Goal: Information Seeking & Learning: Learn about a topic

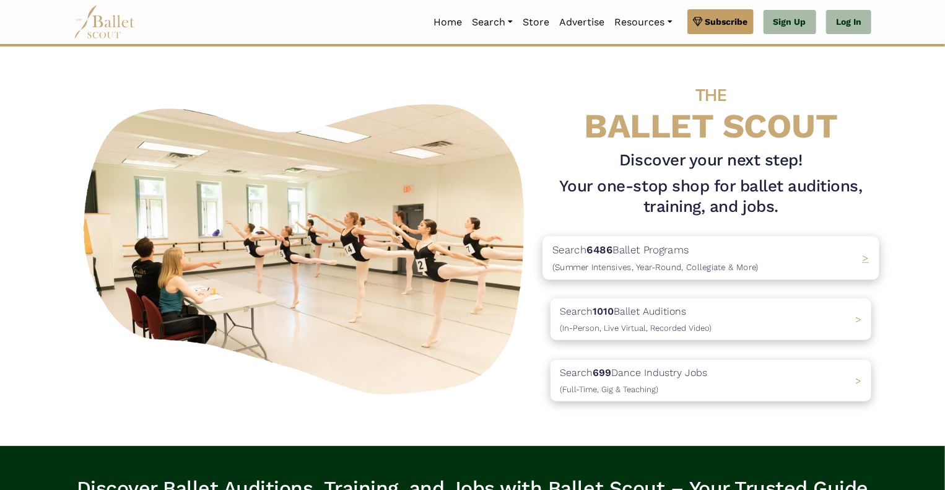
click at [822, 267] on div "Search 6486 Ballet Programs (Summer Intensives, Year-Round, Collegiate & More) >" at bounding box center [711, 258] width 337 height 43
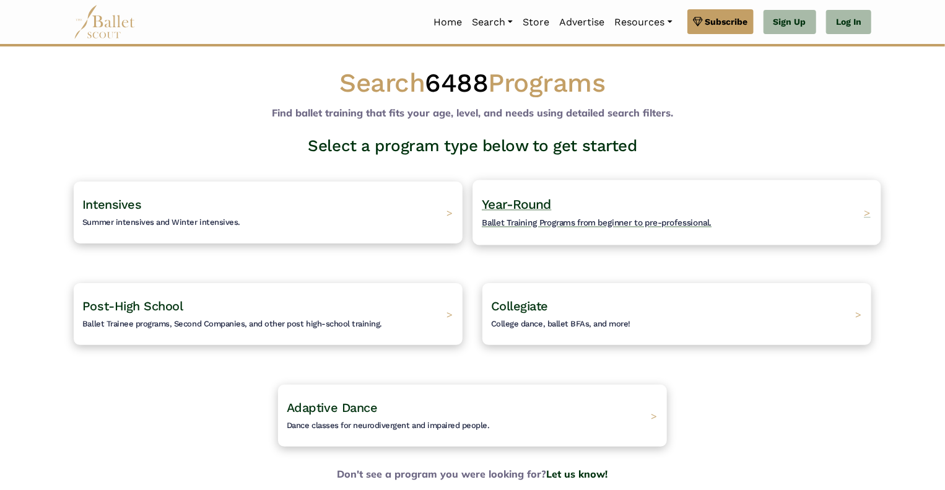
click at [558, 219] on span "Ballet Training Programs from beginner to pre-professional." at bounding box center [597, 222] width 230 height 10
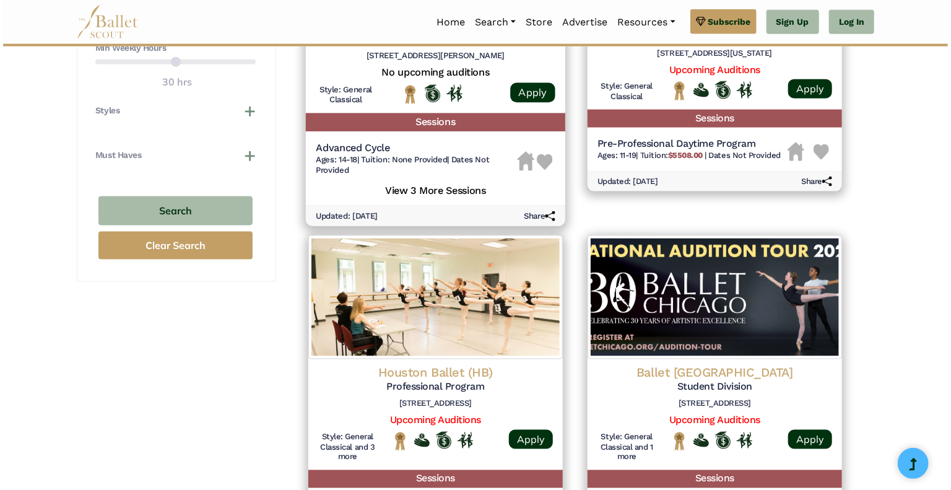
scroll to position [743, 0]
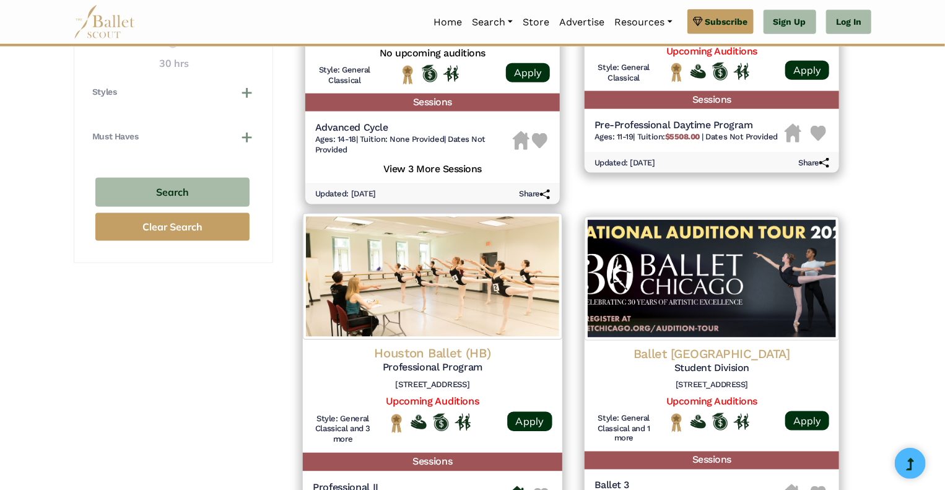
click at [461, 325] on img at bounding box center [432, 277] width 259 height 126
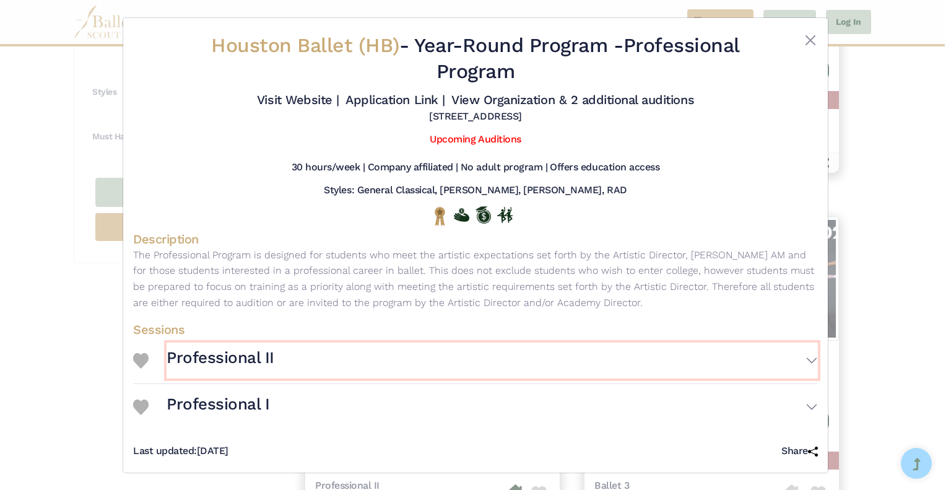
click at [798, 357] on button "Professional II" at bounding box center [493, 360] width 652 height 36
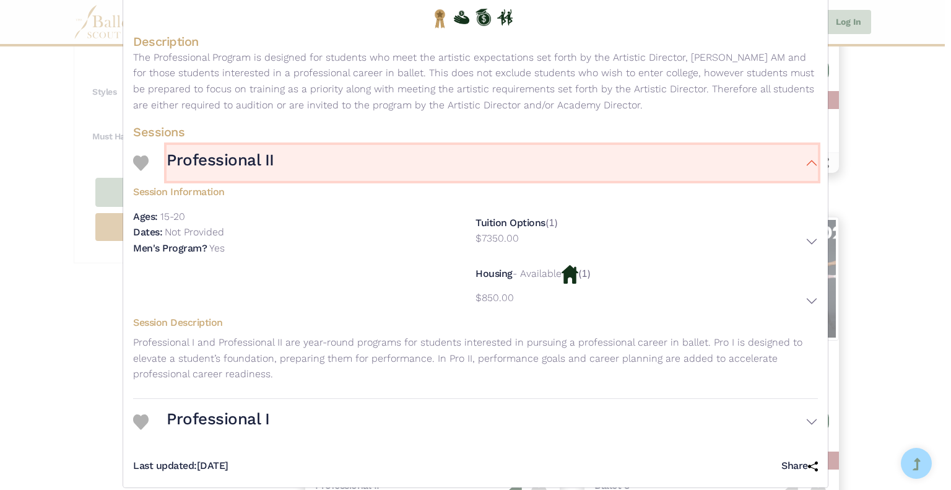
scroll to position [212, 0]
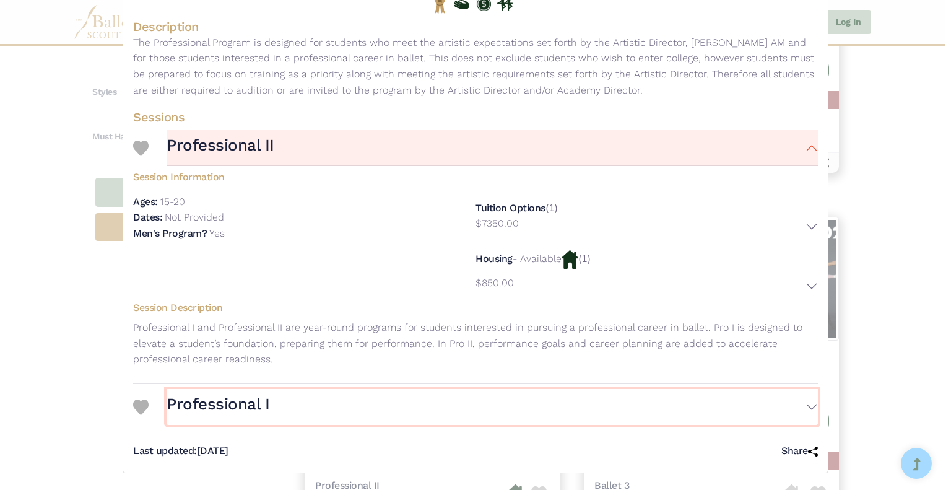
click at [800, 406] on button "Professional I" at bounding box center [493, 407] width 652 height 36
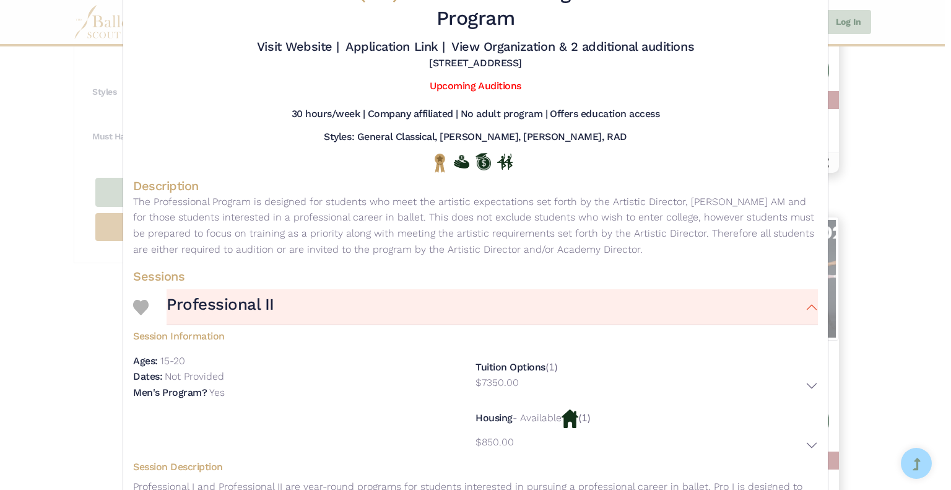
scroll to position [0, 0]
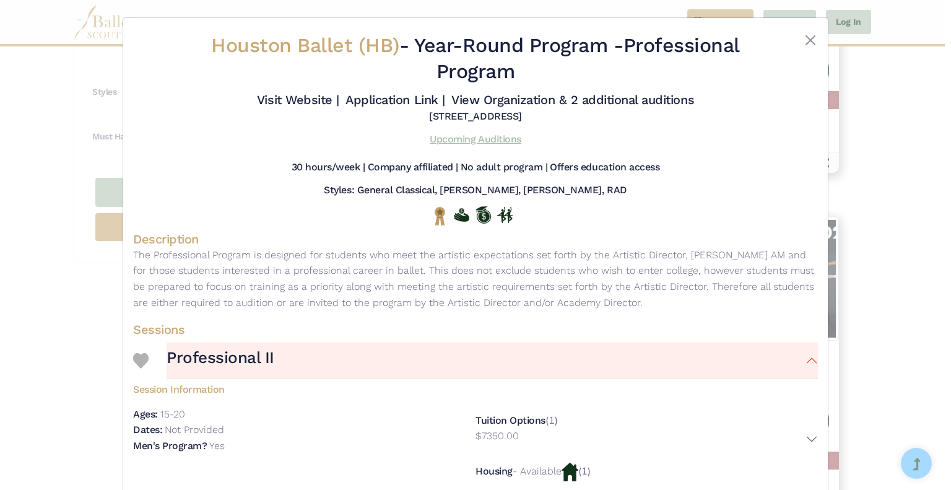
click at [481, 141] on link "Upcoming Auditions" at bounding box center [475, 139] width 91 height 12
